Goal: Task Accomplishment & Management: Use online tool/utility

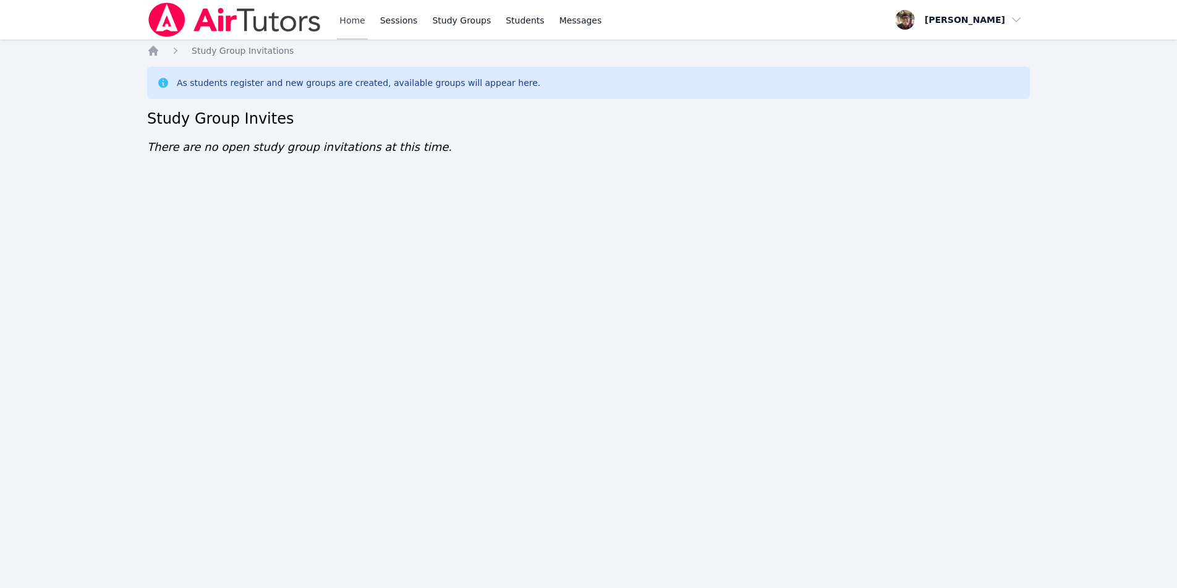
click at [352, 24] on link "Home" at bounding box center [352, 20] width 30 height 40
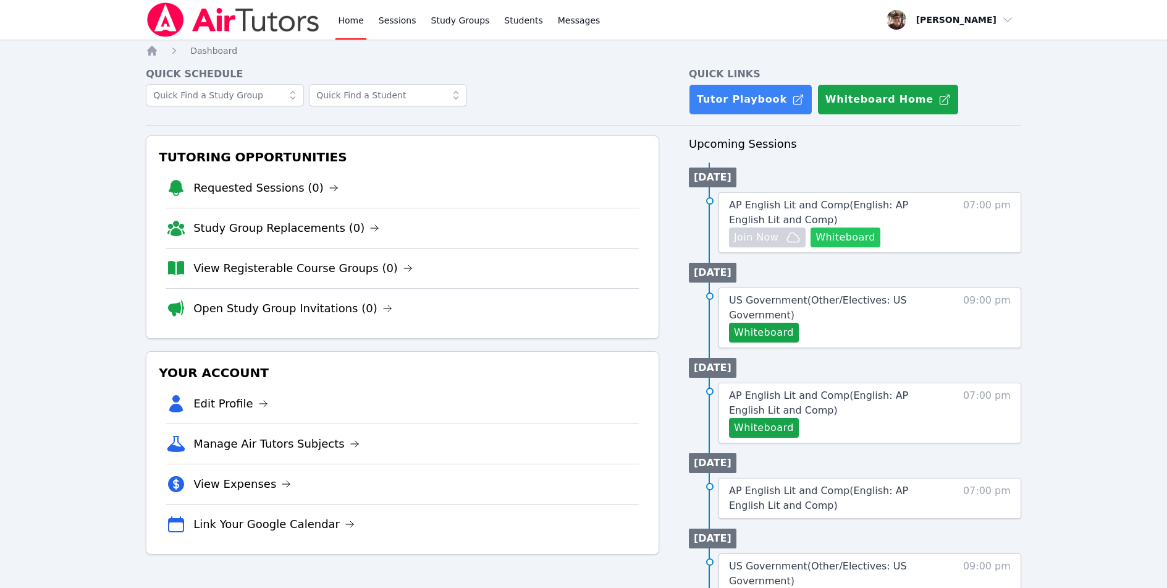
click at [850, 237] on button "Whiteboard" at bounding box center [846, 237] width 70 height 20
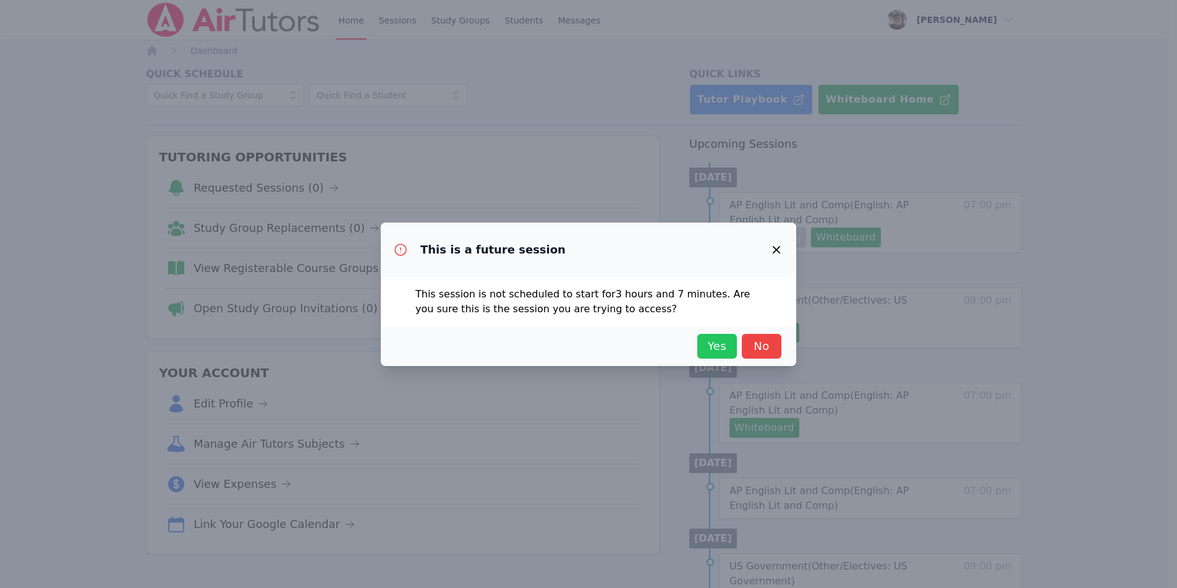
click at [716, 344] on span "Yes" at bounding box center [716, 345] width 27 height 17
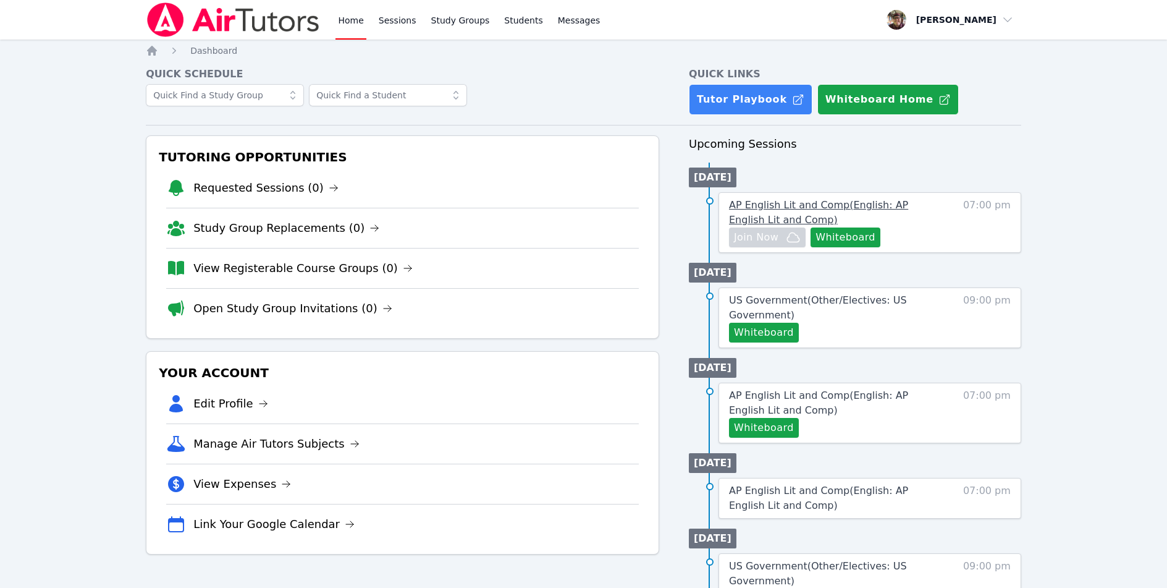
click at [900, 204] on span "AP English Lit and Comp ( English: AP English Lit and Comp )" at bounding box center [818, 212] width 179 height 27
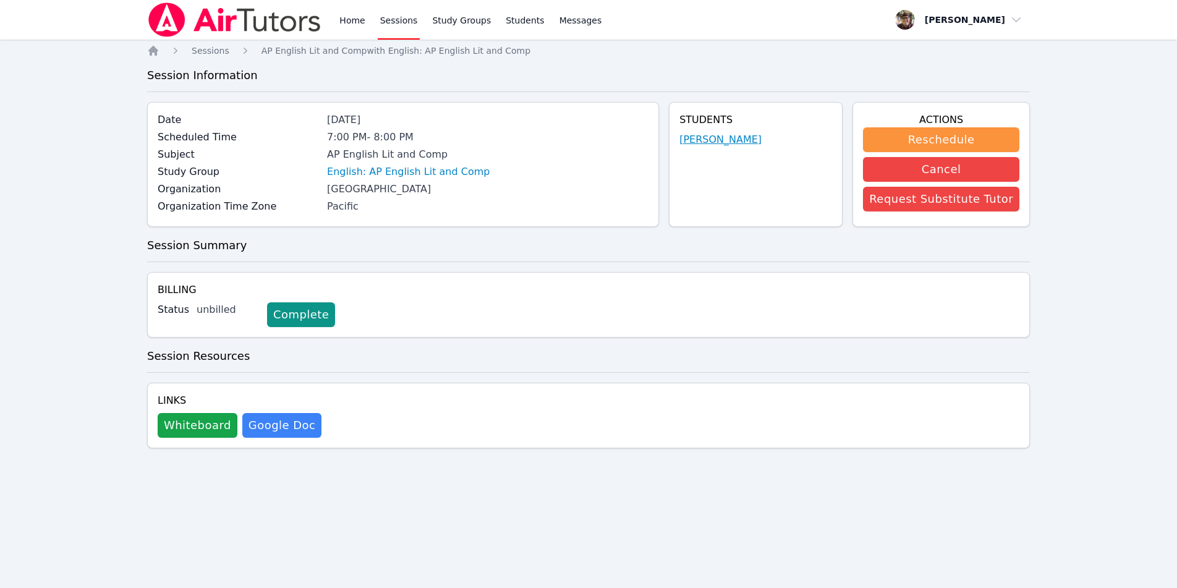
click at [719, 137] on link "[PERSON_NAME]" at bounding box center [720, 139] width 82 height 15
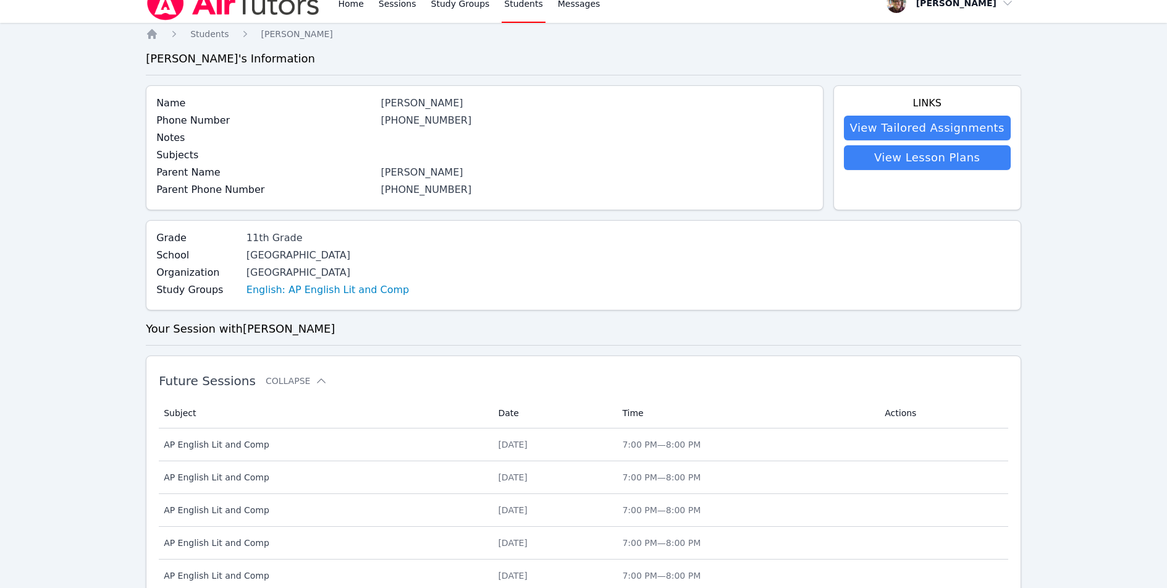
scroll to position [426, 0]
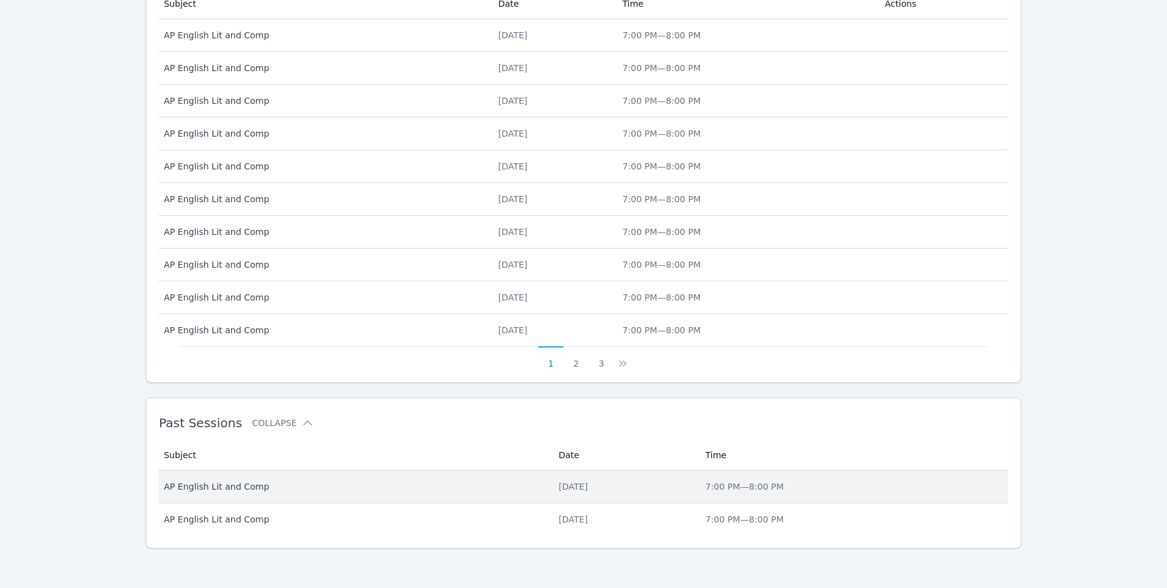
click at [560, 480] on td "Date [DATE]" at bounding box center [624, 486] width 147 height 33
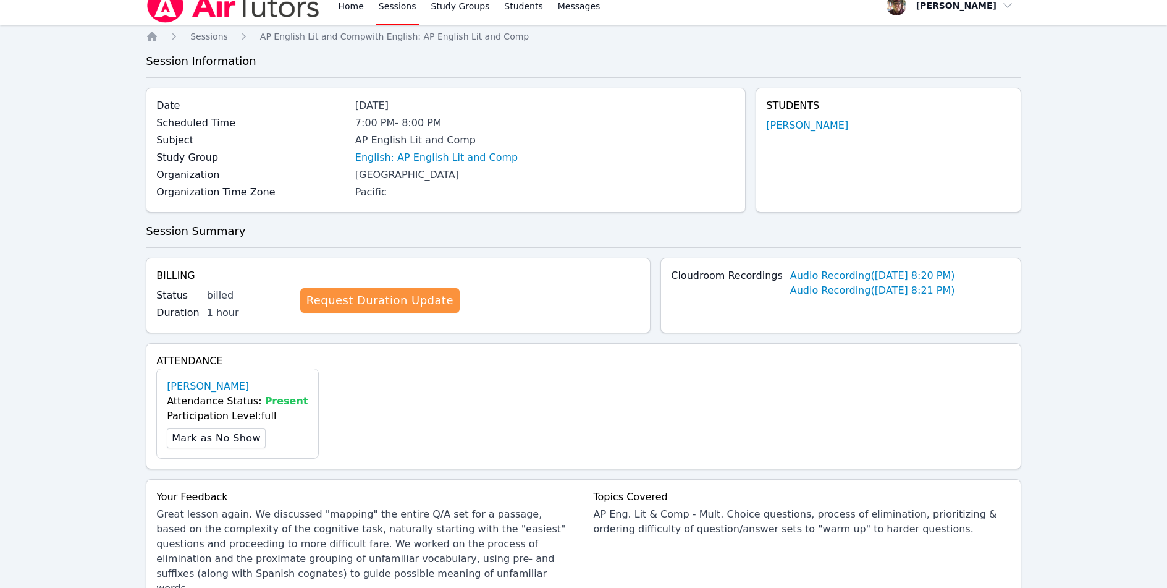
scroll to position [216, 0]
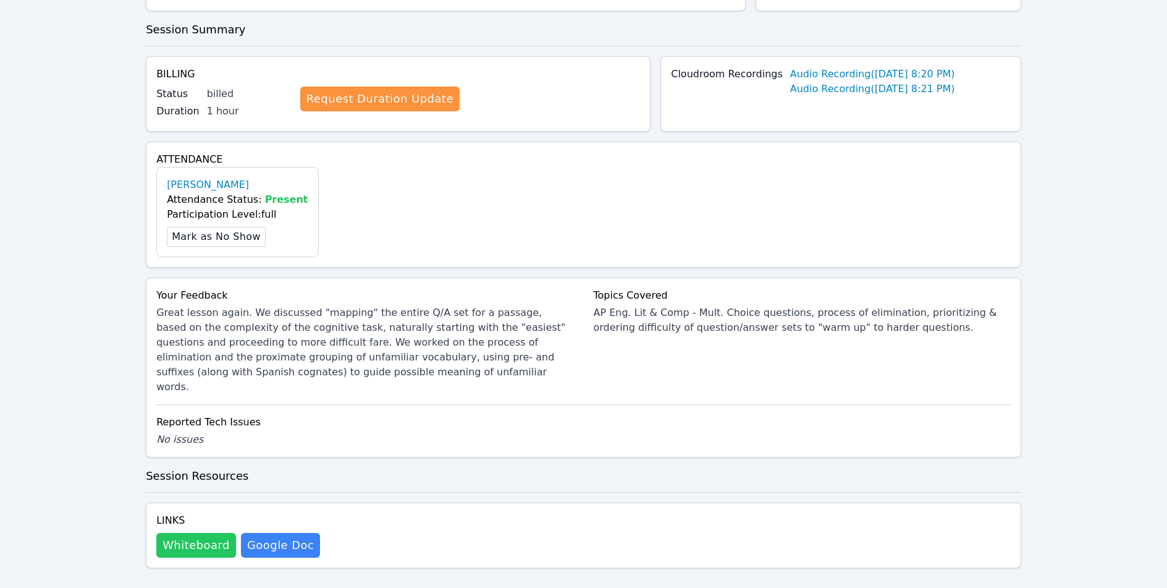
click at [187, 533] on button "Whiteboard" at bounding box center [196, 545] width 80 height 25
